Goal: Download file/media

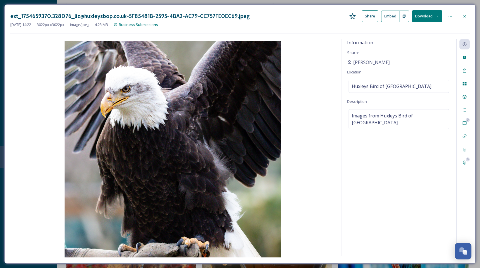
click at [463, 20] on div at bounding box center [464, 16] width 10 height 10
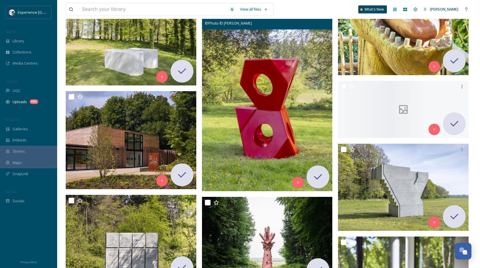
scroll to position [12011, 0]
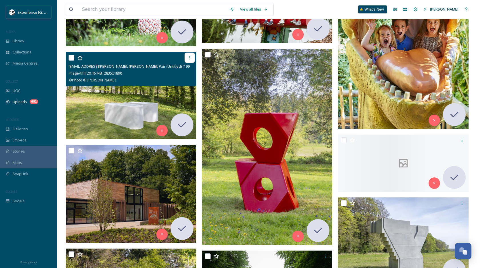
click at [187, 58] on icon at bounding box center [189, 57] width 5 height 5
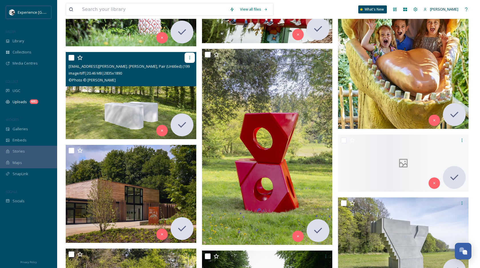
click at [188, 61] on div at bounding box center [190, 58] width 10 height 10
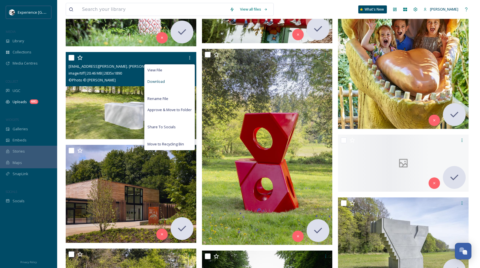
click at [176, 81] on div "Download" at bounding box center [170, 81] width 50 height 11
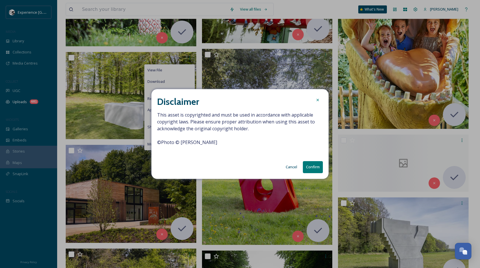
click at [185, 145] on span "This asset is copyrighted and must be used in accordance with applicable copyri…" at bounding box center [240, 131] width 166 height 41
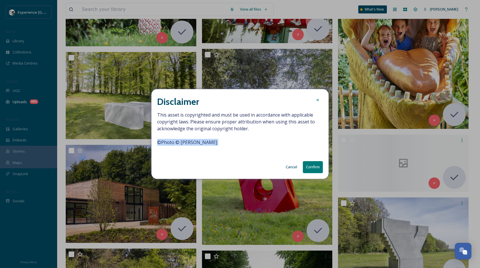
click at [185, 145] on span "This asset is copyrighted and must be used in accordance with applicable copyri…" at bounding box center [240, 131] width 166 height 41
copy span "© Photo © [PERSON_NAME]"
click at [311, 162] on button "Confirm" at bounding box center [313, 167] width 20 height 12
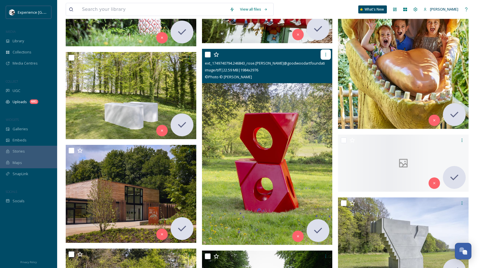
click at [329, 57] on div at bounding box center [326, 54] width 10 height 10
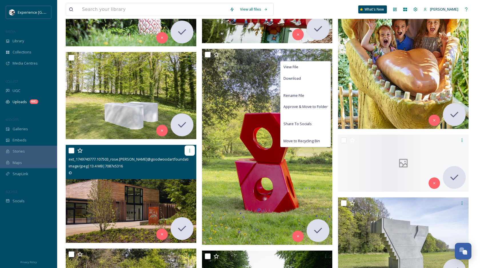
click at [191, 153] on icon at bounding box center [189, 150] width 5 height 5
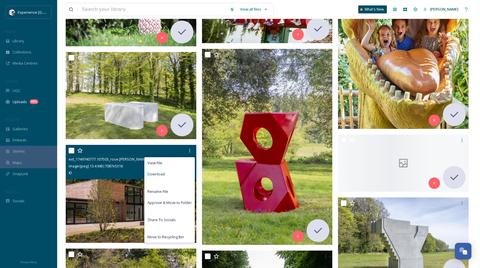
click at [180, 174] on div "Download" at bounding box center [170, 174] width 50 height 11
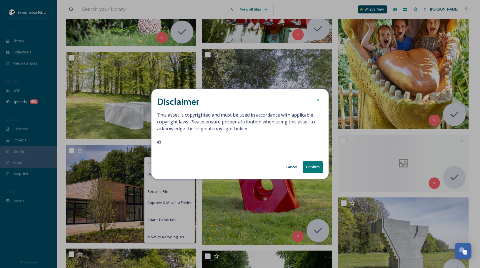
click at [312, 169] on button "Confirm" at bounding box center [313, 167] width 20 height 12
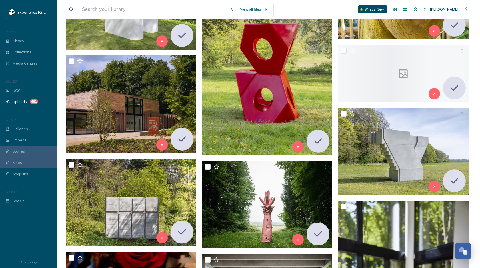
scroll to position [12111, 0]
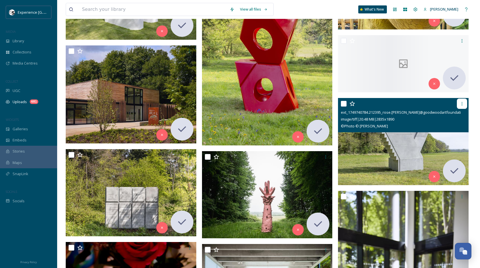
click at [463, 105] on icon at bounding box center [462, 103] width 5 height 5
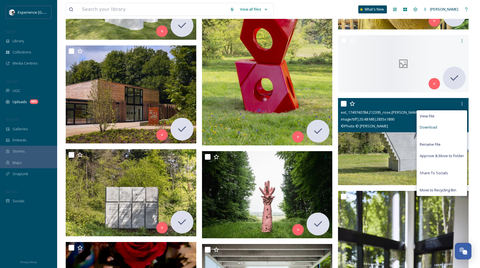
click at [448, 129] on div "Download" at bounding box center [442, 127] width 50 height 11
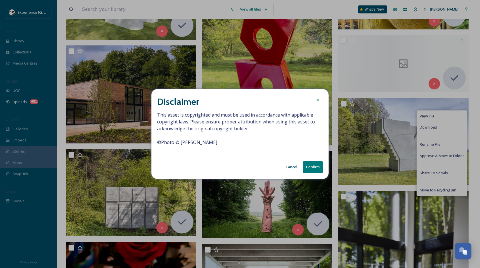
click at [310, 166] on button "Confirm" at bounding box center [313, 167] width 20 height 12
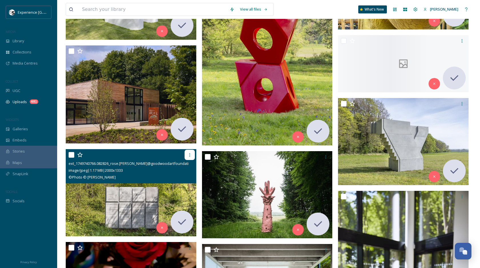
click at [190, 159] on div at bounding box center [190, 155] width 10 height 10
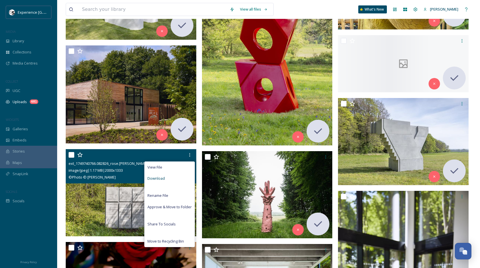
click at [182, 180] on div "Download" at bounding box center [170, 178] width 50 height 11
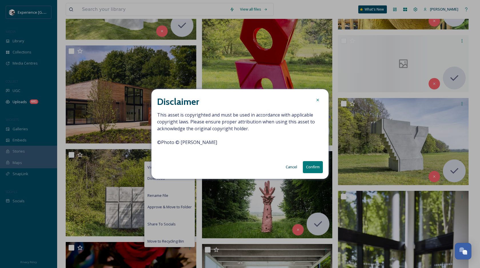
click at [309, 165] on button "Confirm" at bounding box center [313, 167] width 20 height 12
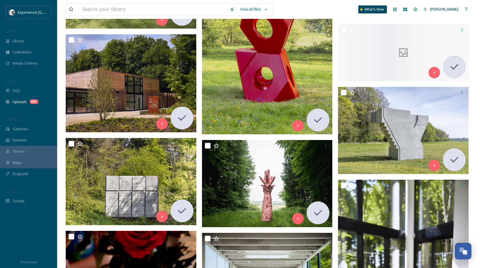
scroll to position [12123, 0]
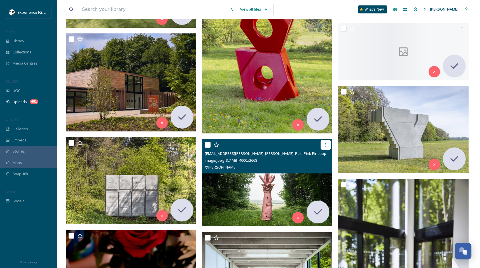
click at [327, 146] on icon at bounding box center [325, 145] width 5 height 5
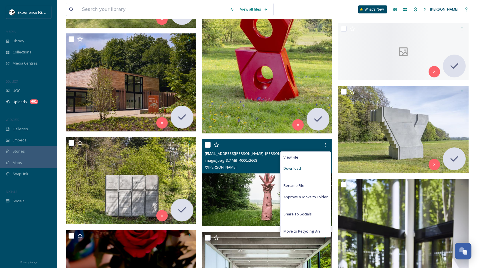
click at [321, 170] on div "Download" at bounding box center [306, 168] width 50 height 11
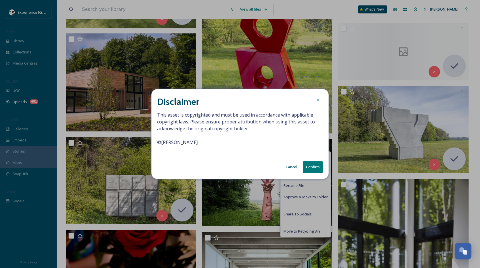
click at [317, 169] on button "Confirm" at bounding box center [313, 167] width 20 height 12
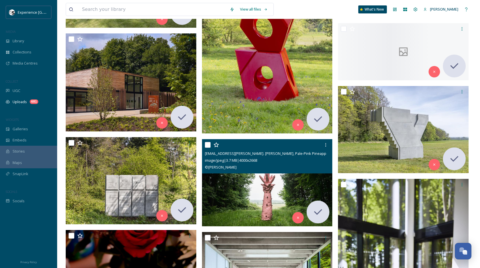
click at [281, 171] on div "[EMAIL_ADDRESS][PERSON_NAME]. [PERSON_NAME], Pale-Pink Pineapple:Bomb, 2025, at…" at bounding box center [267, 156] width 131 height 34
click at [263, 183] on img at bounding box center [267, 182] width 131 height 87
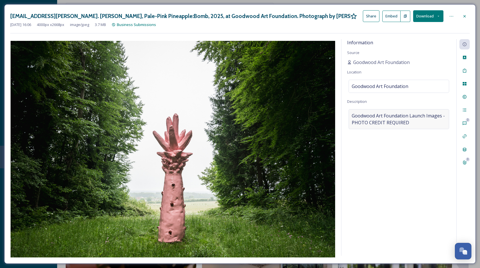
click at [397, 121] on span "Goodwood Art Foundation Launch Images - PHOTO CREDIT REQUIRED" at bounding box center [399, 119] width 94 height 14
click at [423, 18] on button "Download" at bounding box center [428, 16] width 30 height 12
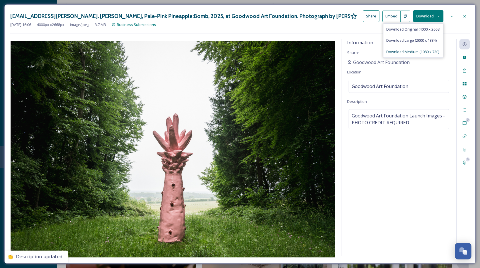
click at [410, 52] on span "Download Medium (1080 x 720)" at bounding box center [412, 51] width 53 height 5
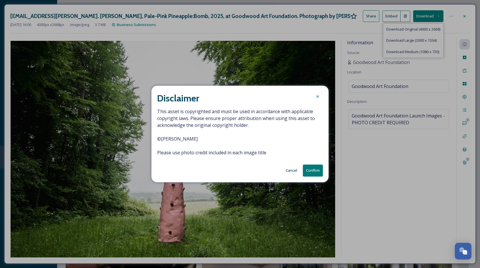
click at [177, 140] on span "This asset is copyrighted and must be used in accordance with applicable copyri…" at bounding box center [240, 132] width 166 height 48
copy span "© [PERSON_NAME]"
click at [293, 167] on button "Cancel" at bounding box center [291, 170] width 17 height 11
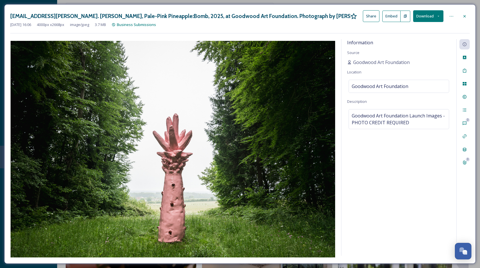
click at [463, 20] on div at bounding box center [464, 16] width 10 height 10
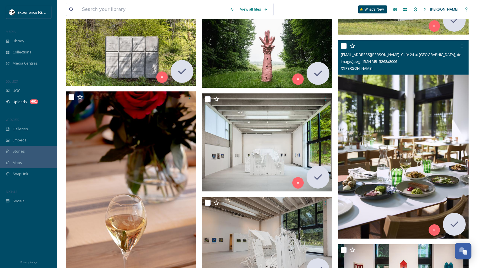
scroll to position [12269, 0]
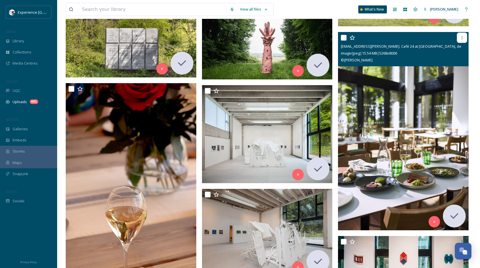
click at [463, 39] on icon at bounding box center [462, 37] width 5 height 5
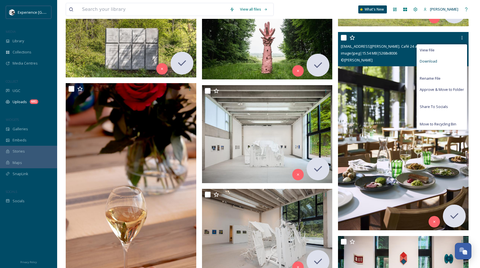
click at [443, 61] on div "Download" at bounding box center [442, 61] width 50 height 11
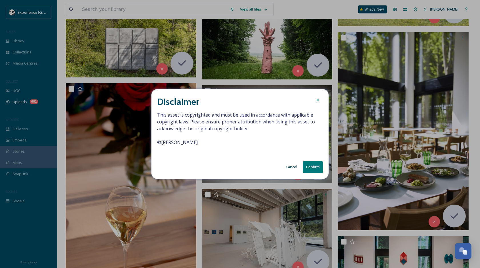
click at [191, 145] on span "This asset is copyrighted and must be used in accordance with applicable copyri…" at bounding box center [240, 131] width 166 height 41
copy span "© [PERSON_NAME]"
click at [315, 164] on button "Confirm" at bounding box center [313, 167] width 20 height 12
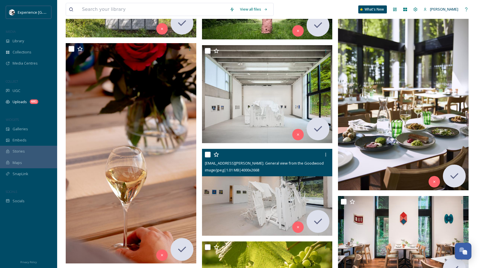
scroll to position [12308, 0]
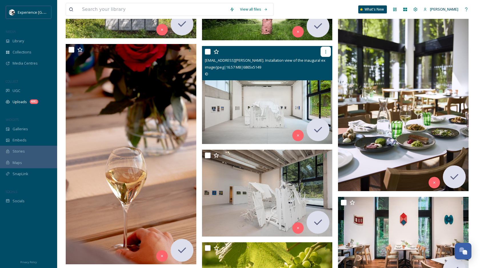
click at [327, 54] on div at bounding box center [326, 52] width 10 height 10
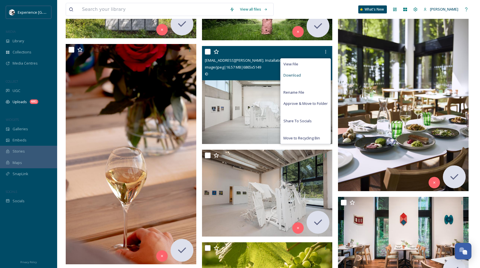
click at [315, 74] on div "Download" at bounding box center [306, 75] width 50 height 11
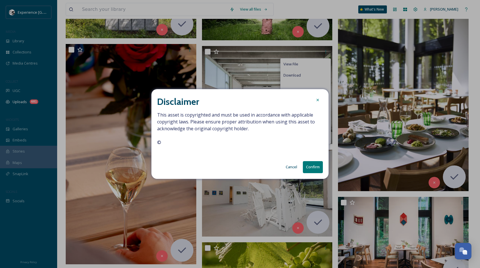
click at [316, 166] on button "Confirm" at bounding box center [313, 167] width 20 height 12
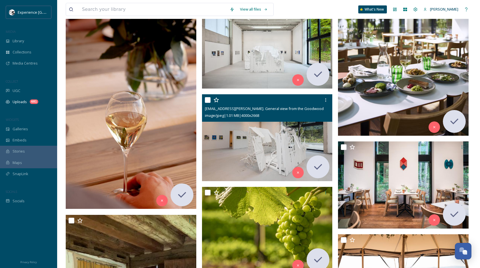
scroll to position [12368, 0]
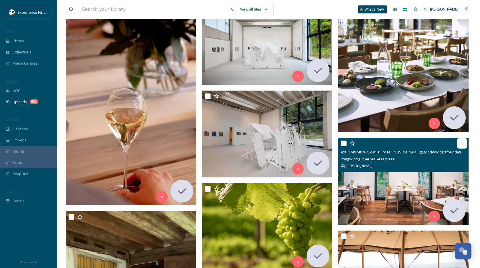
click at [462, 146] on div at bounding box center [462, 143] width 10 height 10
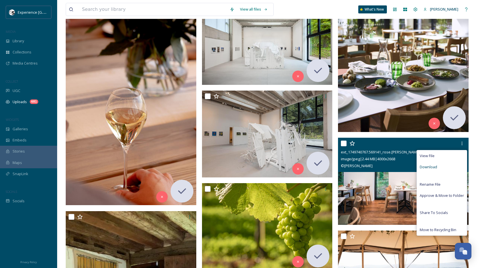
click at [440, 166] on div "Download" at bounding box center [442, 166] width 50 height 11
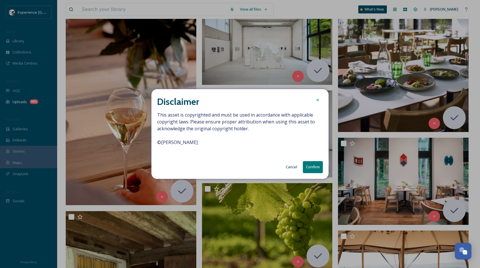
click at [308, 170] on button "Confirm" at bounding box center [313, 167] width 20 height 12
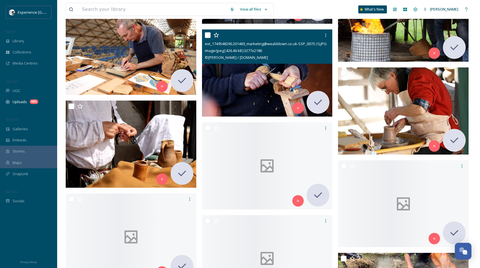
scroll to position [13059, 0]
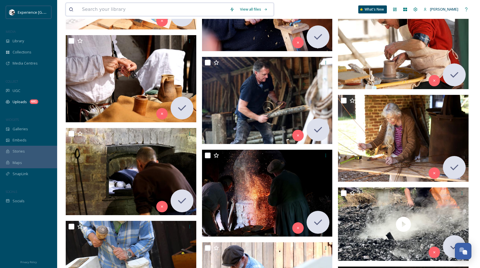
click at [139, 11] on input at bounding box center [153, 9] width 148 height 13
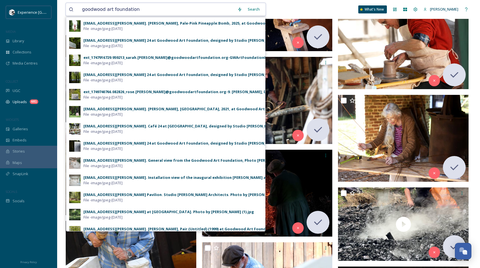
type input "goodwood art foundation"
click at [261, 9] on div "Search" at bounding box center [254, 9] width 18 height 11
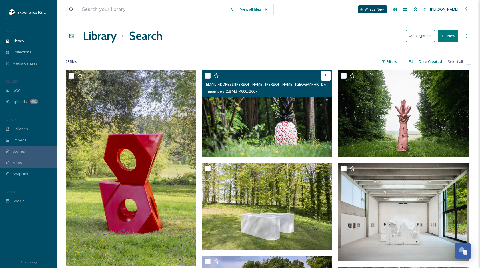
click at [327, 73] on div at bounding box center [326, 76] width 10 height 10
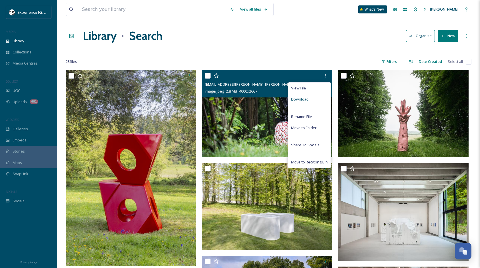
click at [307, 102] on div "Download" at bounding box center [309, 99] width 42 height 11
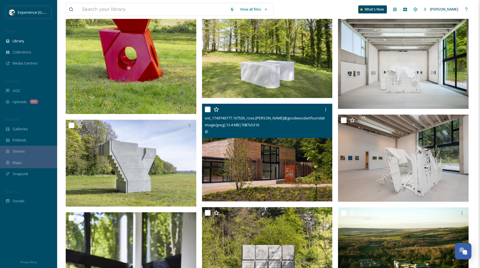
scroll to position [273, 0]
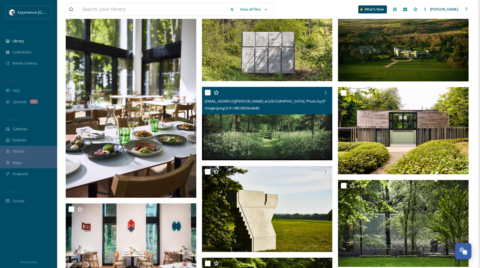
scroll to position [371, 0]
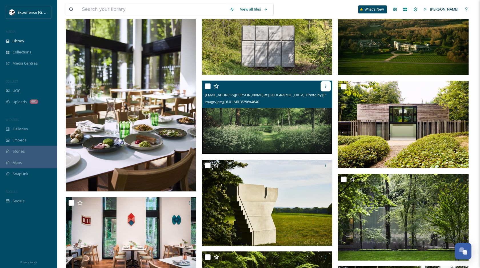
click at [325, 87] on icon at bounding box center [325, 86] width 1 height 3
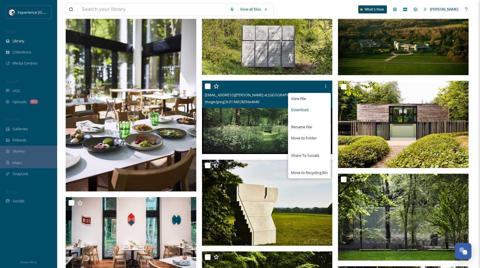
click at [320, 110] on div "Download" at bounding box center [309, 109] width 42 height 11
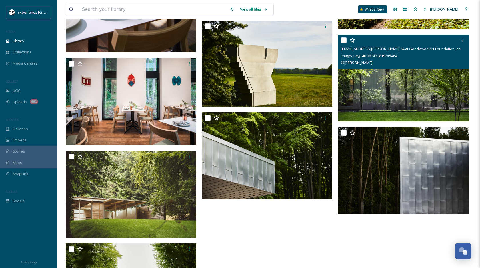
scroll to position [506, 0]
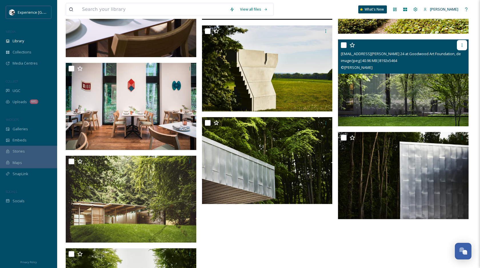
click at [462, 45] on icon at bounding box center [462, 44] width 1 height 3
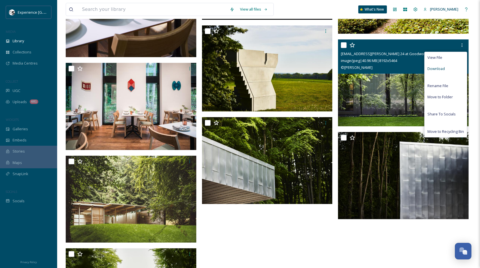
click at [445, 69] on div "Download" at bounding box center [445, 68] width 42 height 11
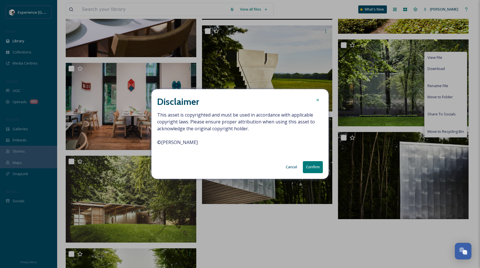
click at [191, 140] on span "This asset is copyrighted and must be used in accordance with applicable copyri…" at bounding box center [240, 131] width 166 height 41
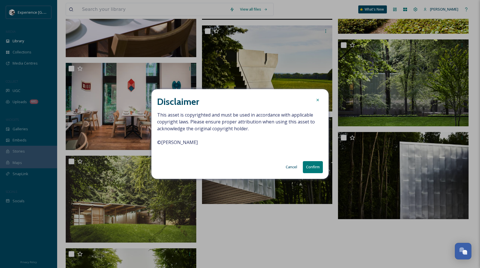
click at [191, 140] on span "This asset is copyrighted and must be used in accordance with applicable copyri…" at bounding box center [240, 131] width 166 height 41
copy span "© [PERSON_NAME]"
click at [324, 166] on div "Disclaimer This asset is copyrighted and must be used in accordance with applic…" at bounding box center [239, 133] width 177 height 89
click at [320, 166] on button "Confirm" at bounding box center [313, 167] width 20 height 12
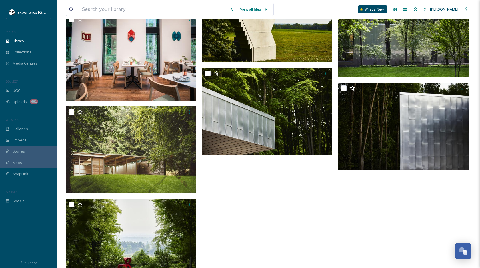
click at [275, 217] on div at bounding box center [268, 50] width 133 height 1071
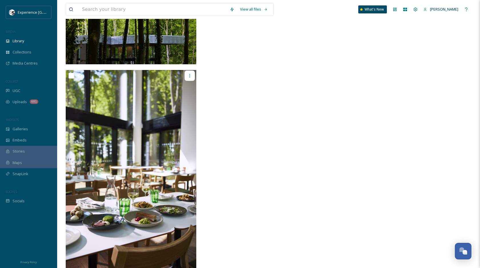
scroll to position [869, 0]
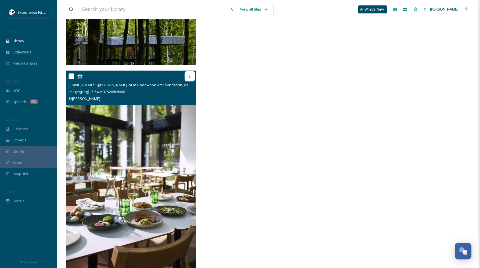
click at [192, 76] on div at bounding box center [190, 76] width 10 height 10
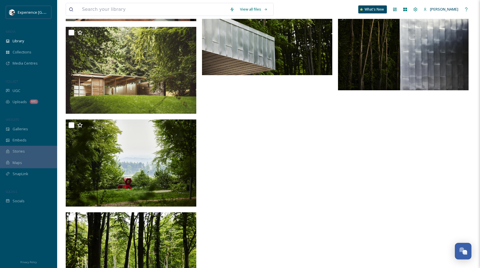
scroll to position [634, 0]
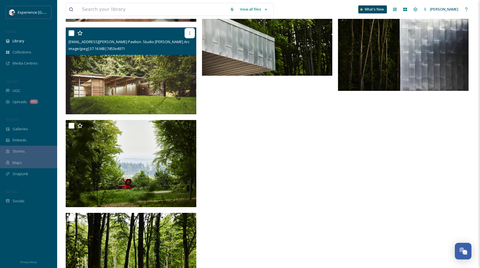
click at [188, 30] on div at bounding box center [190, 33] width 10 height 10
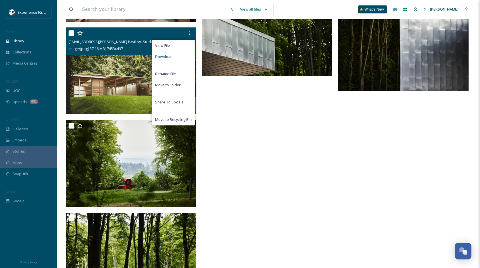
click at [179, 57] on div "Download" at bounding box center [173, 56] width 42 height 11
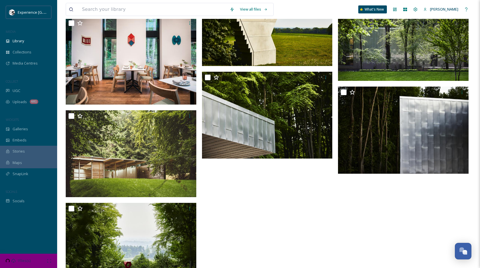
scroll to position [542, 0]
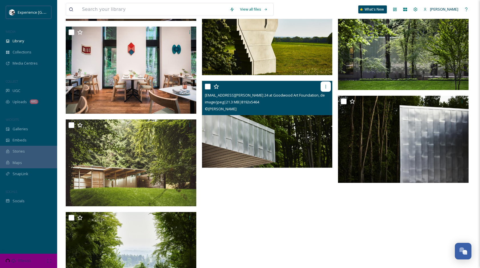
click at [326, 86] on icon at bounding box center [325, 86] width 5 height 5
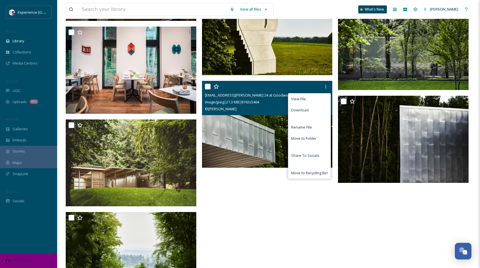
click at [311, 109] on div "Download" at bounding box center [309, 110] width 42 height 11
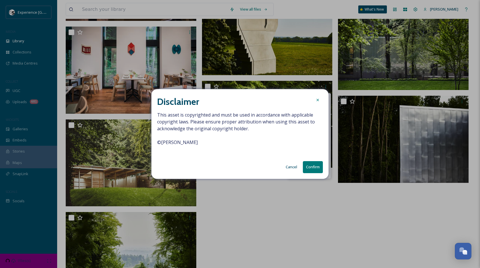
click at [306, 167] on button "Confirm" at bounding box center [313, 167] width 20 height 12
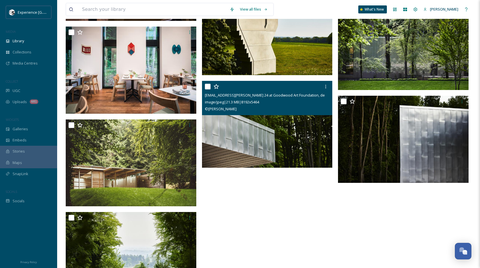
scroll to position [458, 0]
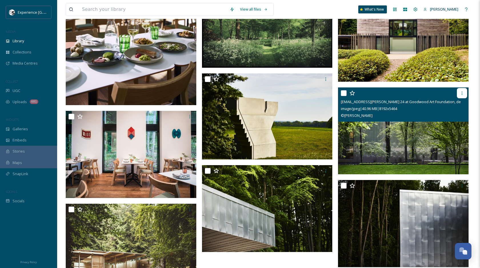
click at [461, 96] on div at bounding box center [462, 93] width 10 height 10
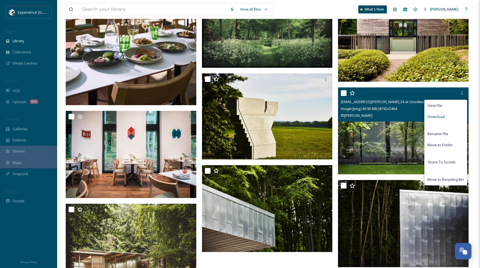
click at [443, 116] on span "Download" at bounding box center [435, 116] width 17 height 5
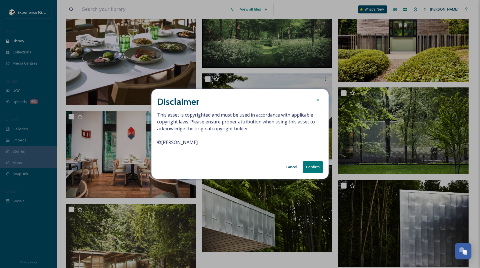
click at [313, 163] on button "Confirm" at bounding box center [313, 167] width 20 height 12
